Goal: Use online tool/utility: Use online tool/utility

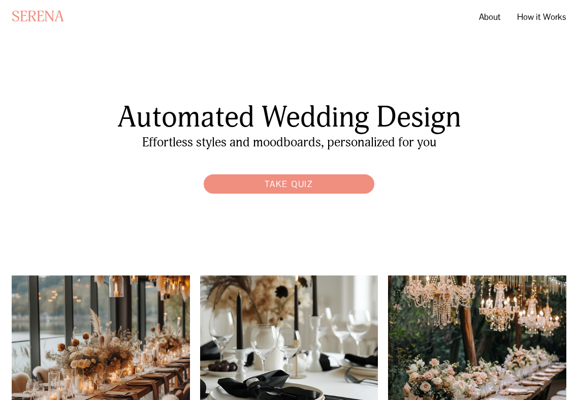
click at [311, 173] on link "Take Quiz" at bounding box center [289, 183] width 181 height 29
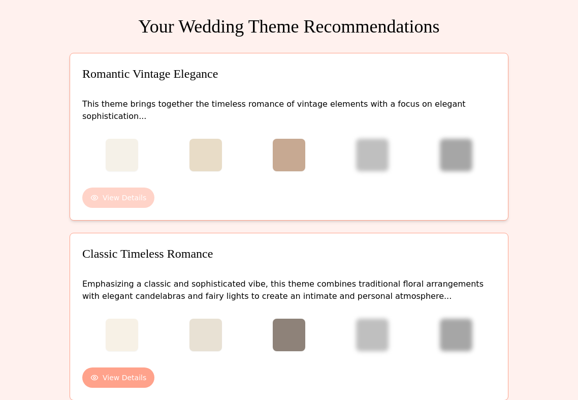
click at [113, 188] on button "View Details" at bounding box center [118, 198] width 72 height 20
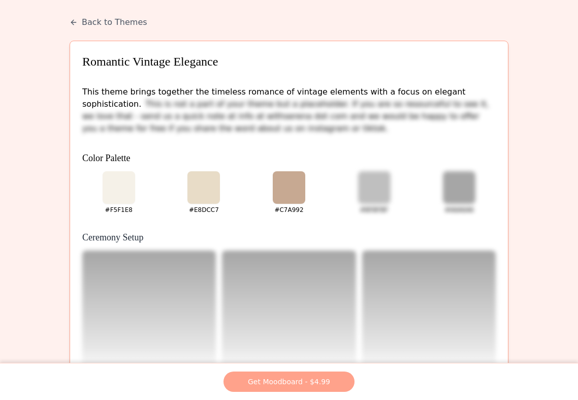
click at [356, 113] on span "This is not a part of your theme but a placeholder. If you are so resourceful t…" at bounding box center [285, 116] width 407 height 34
click at [346, 212] on div "#BFBFBF" at bounding box center [374, 192] width 73 height 43
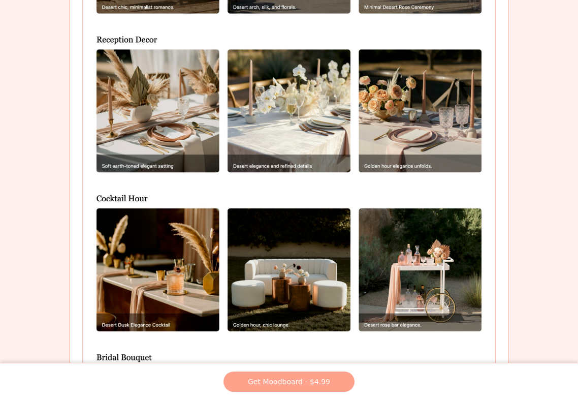
scroll to position [956, 0]
